Goal: Navigation & Orientation: Find specific page/section

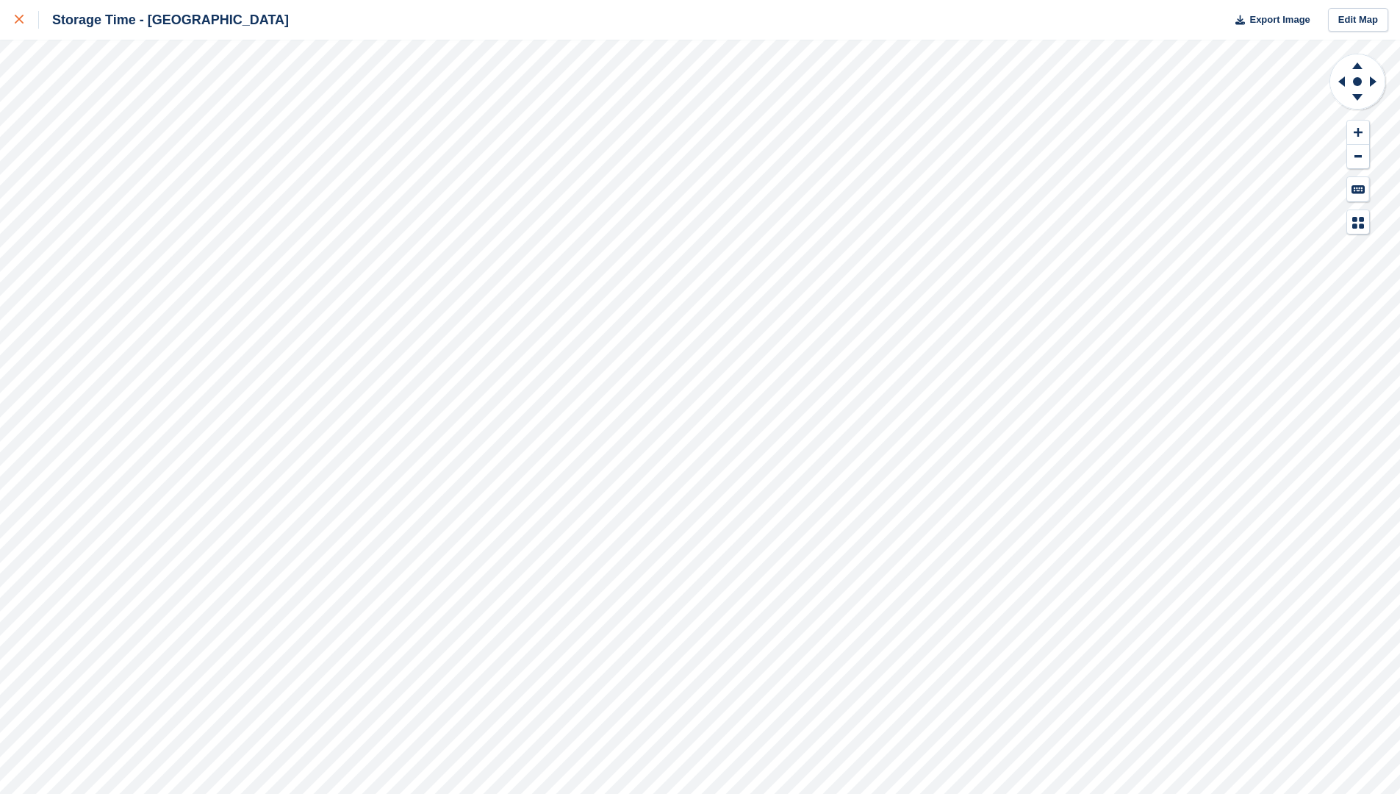
click at [23, 23] on icon at bounding box center [19, 19] width 9 height 9
